Goal: Transaction & Acquisition: Purchase product/service

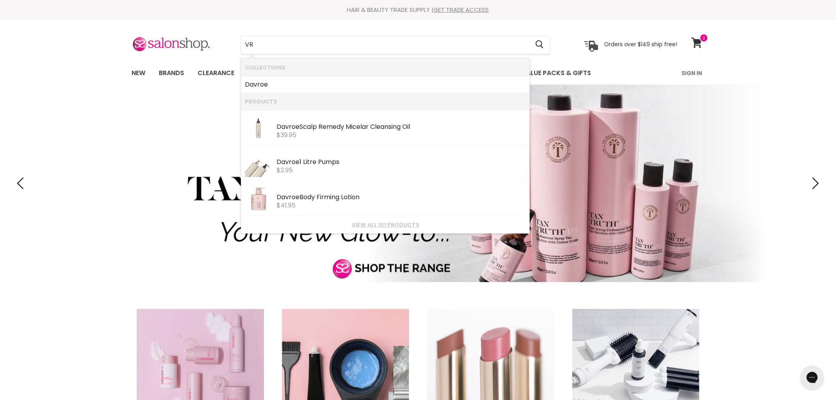
type input "V"
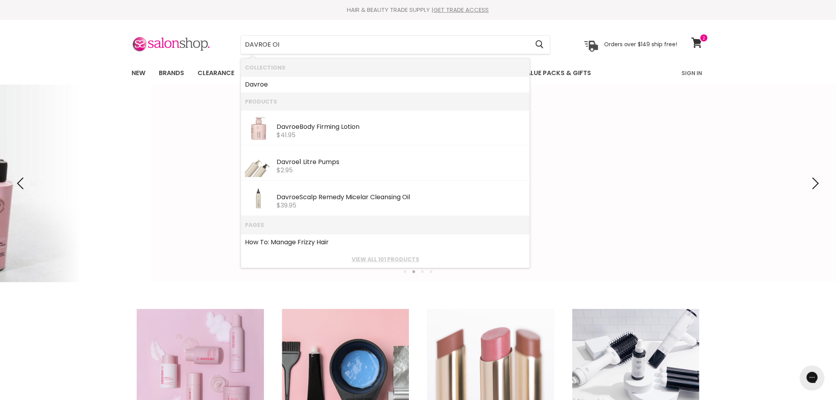
type input "DAVROE OIL"
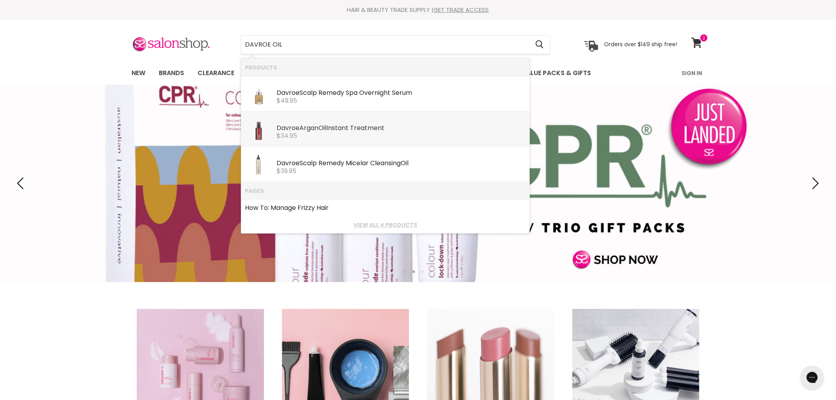
click at [356, 133] on div "$34.95" at bounding box center [401, 135] width 249 height 7
